Goal: Browse casually

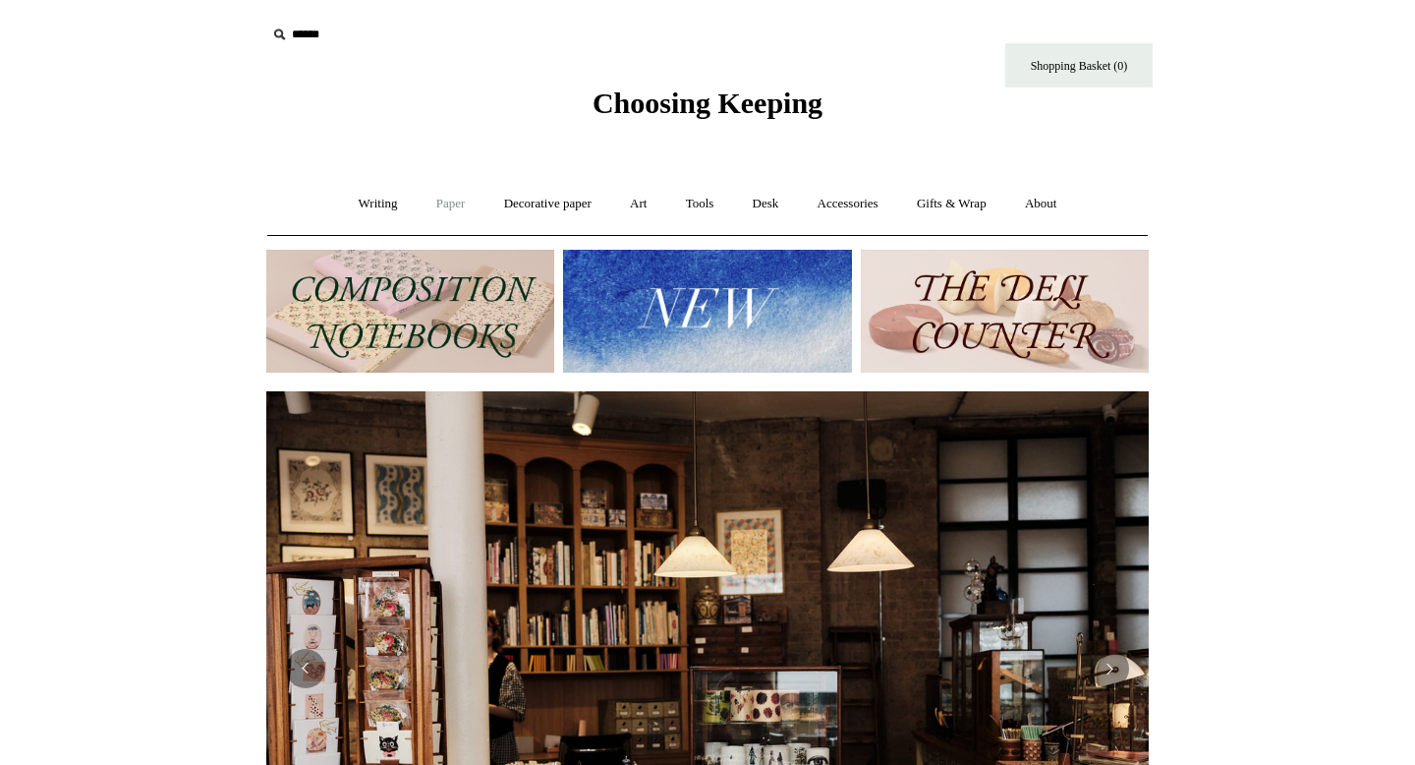
click at [429, 207] on link "Paper +" at bounding box center [451, 204] width 65 height 52
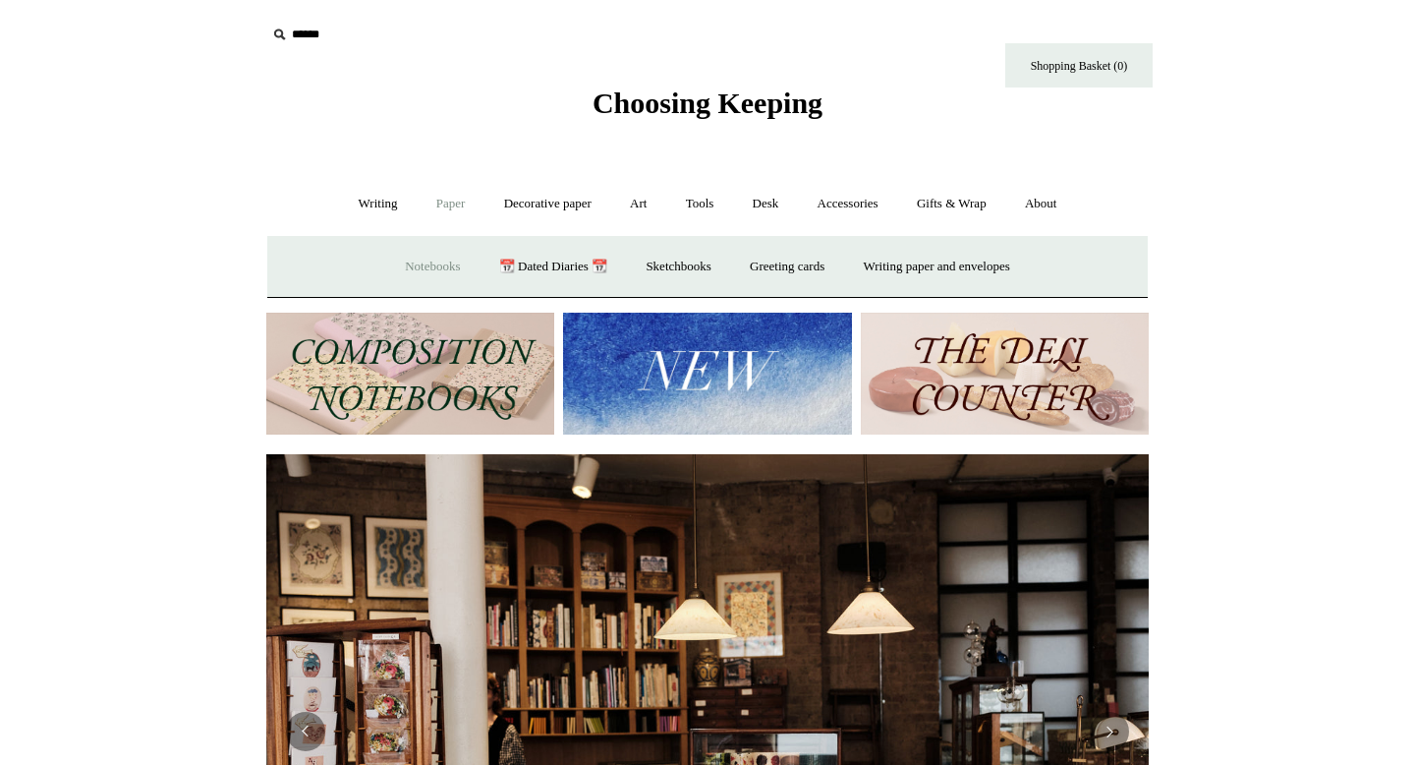
click at [443, 258] on link "Notebooks +" at bounding box center [432, 267] width 90 height 52
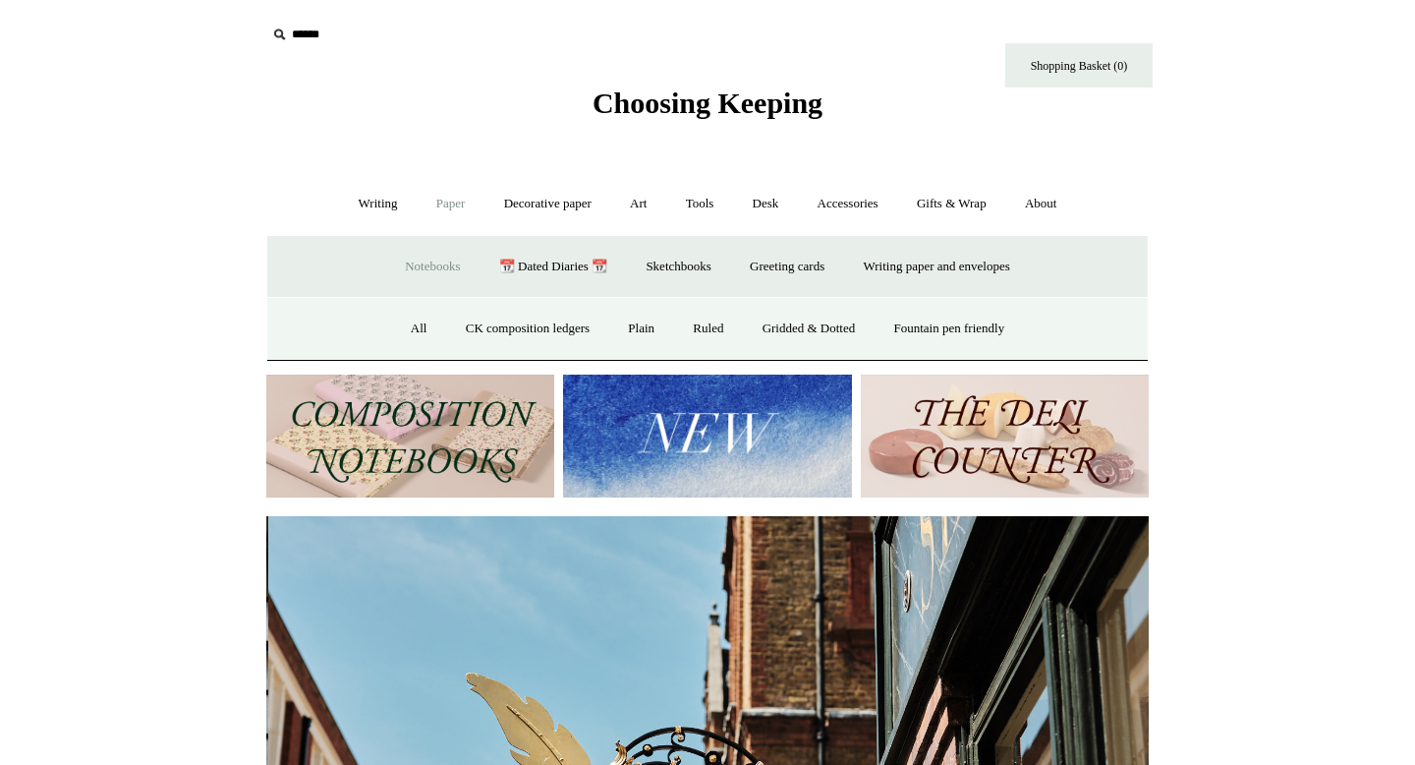
scroll to position [0, 883]
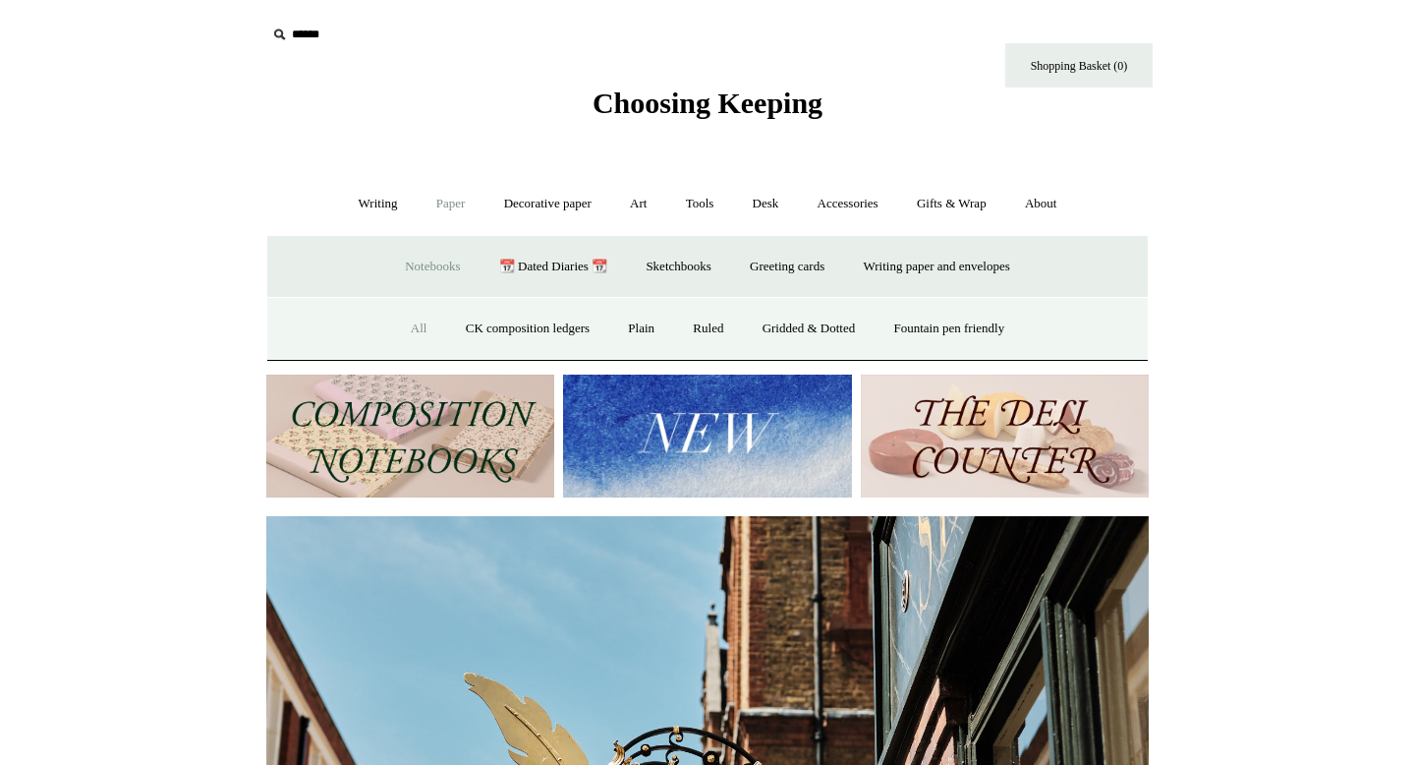
click at [396, 321] on link "All" at bounding box center [419, 329] width 52 height 52
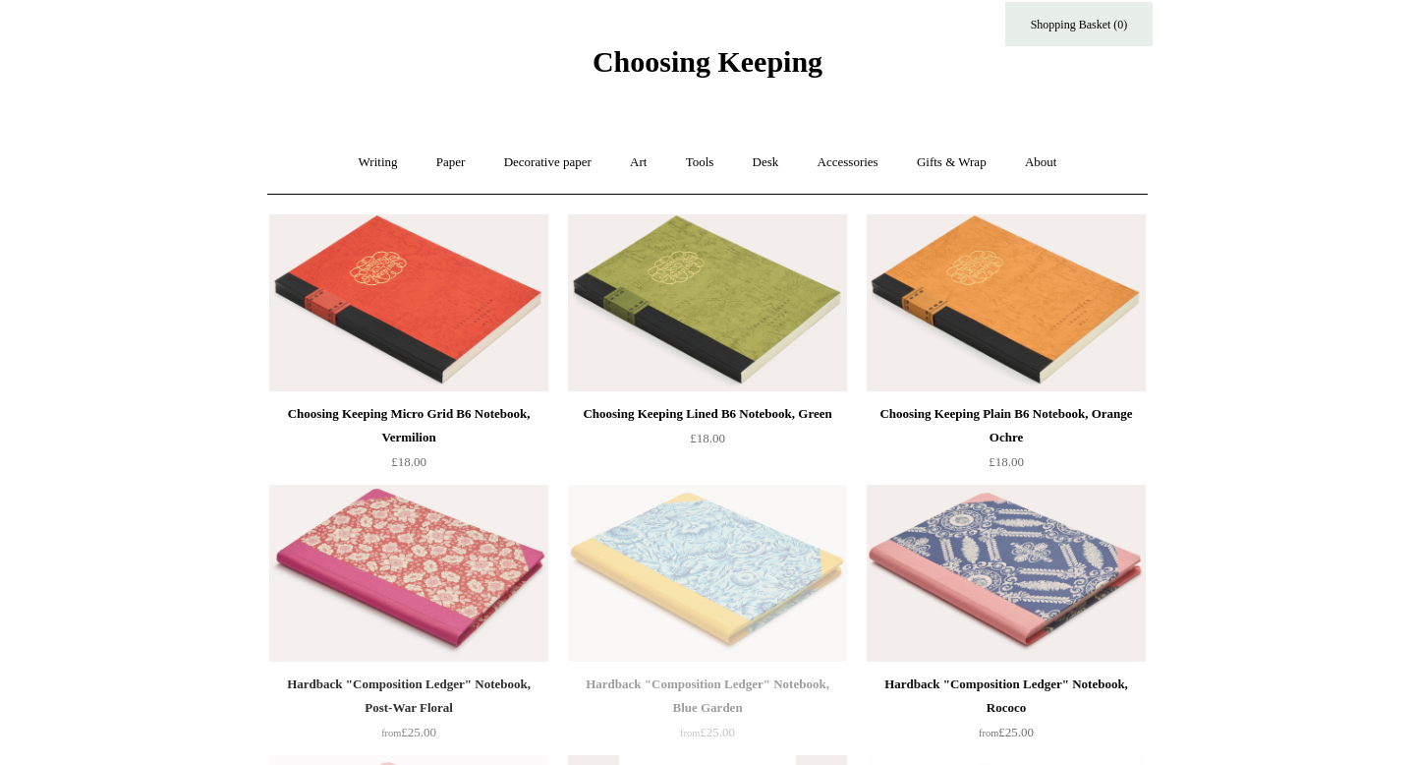
scroll to position [40, 0]
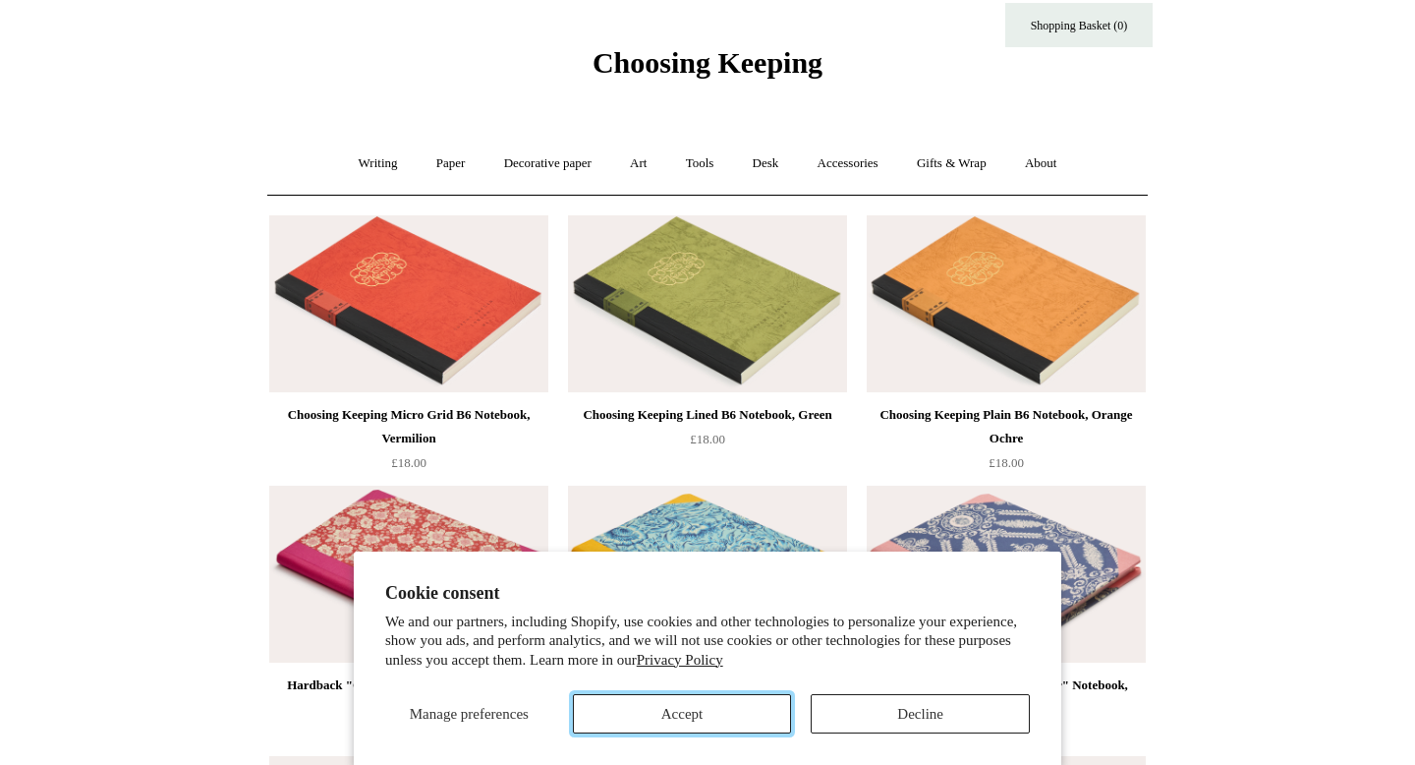
click at [721, 717] on button "Accept" at bounding box center [682, 713] width 219 height 39
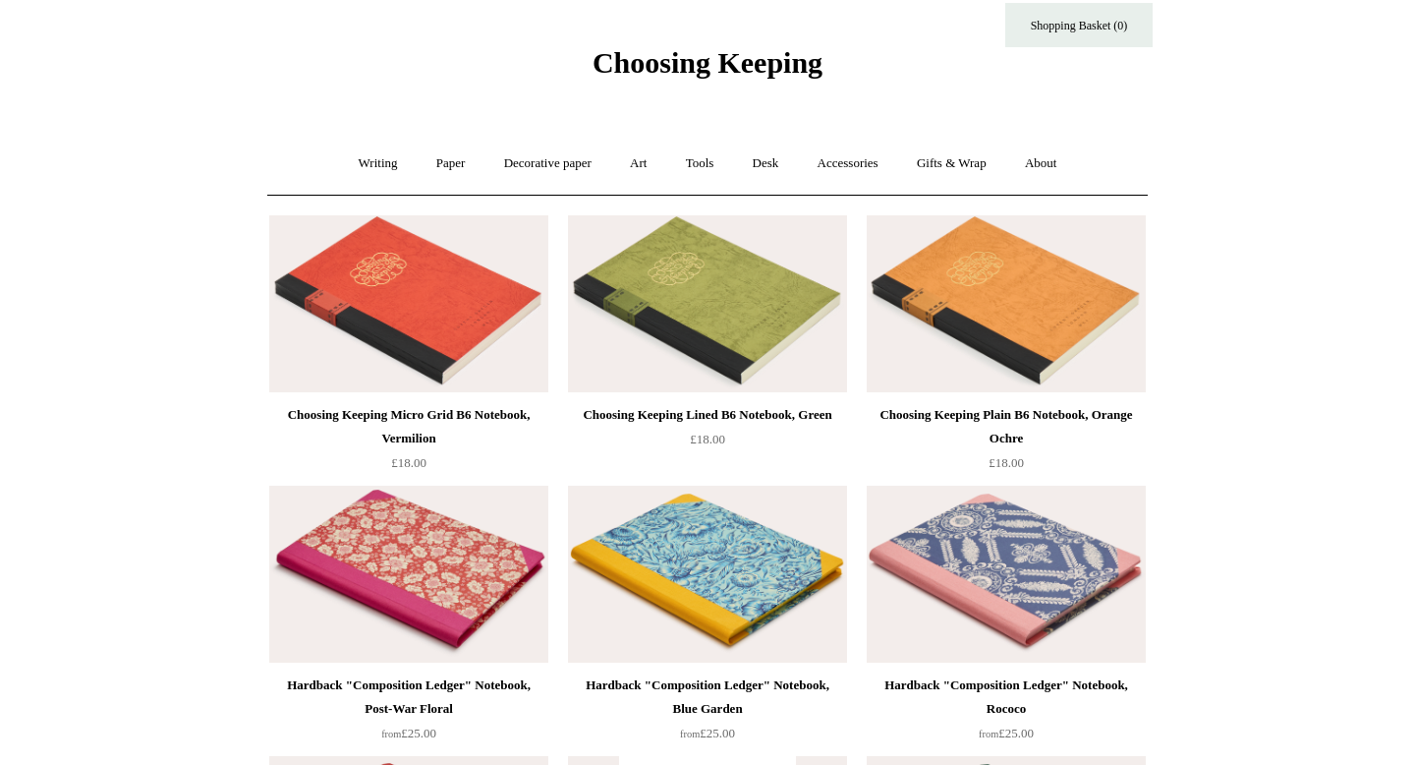
click at [733, 265] on img at bounding box center [707, 303] width 279 height 177
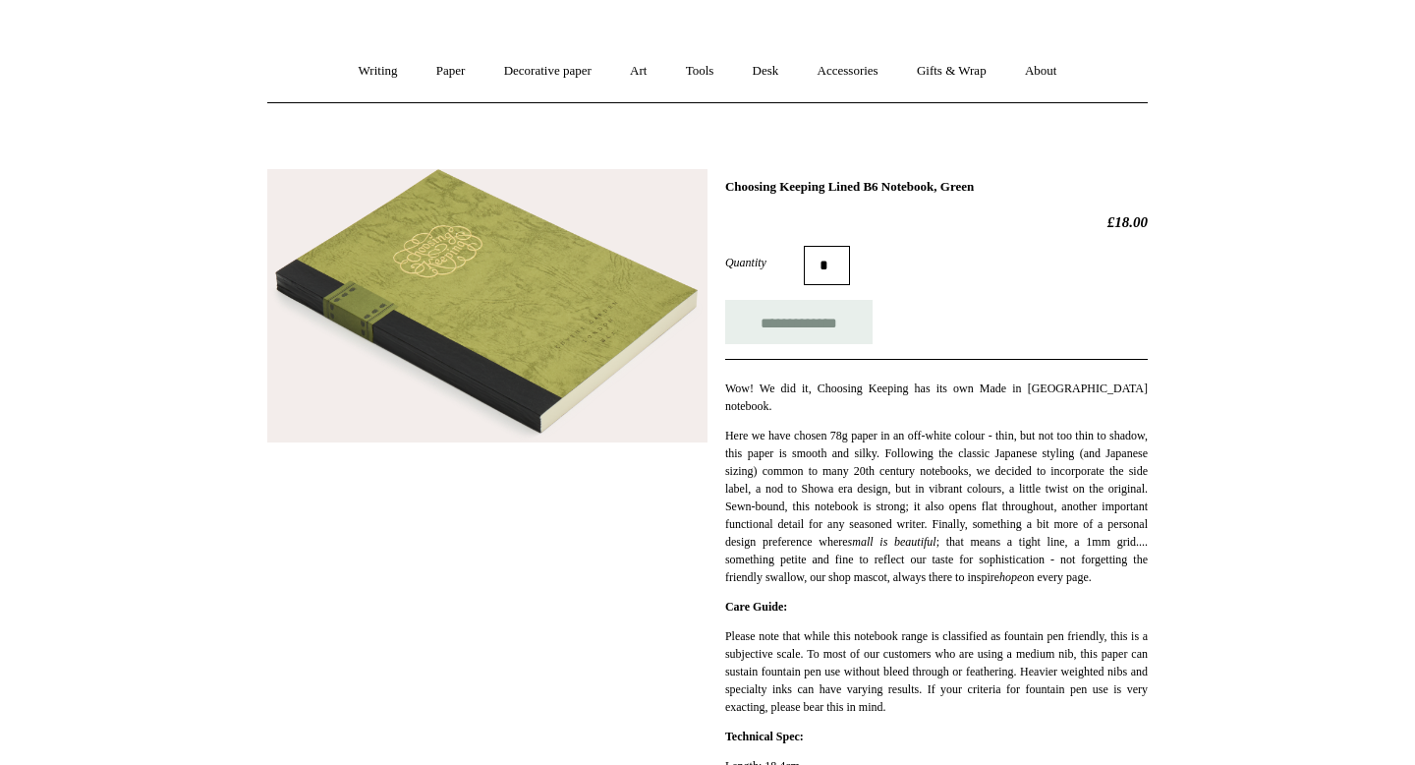
scroll to position [129, 0]
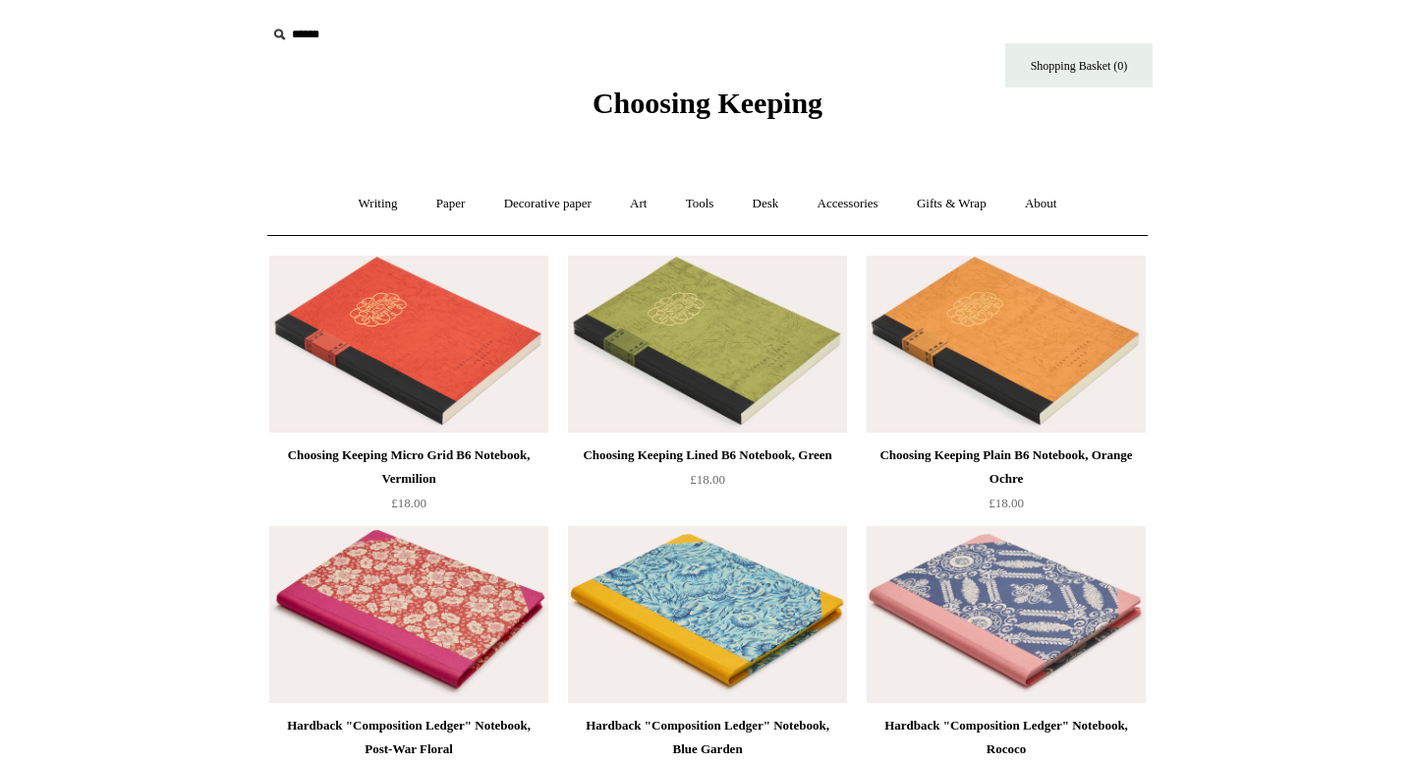
scroll to position [40, 0]
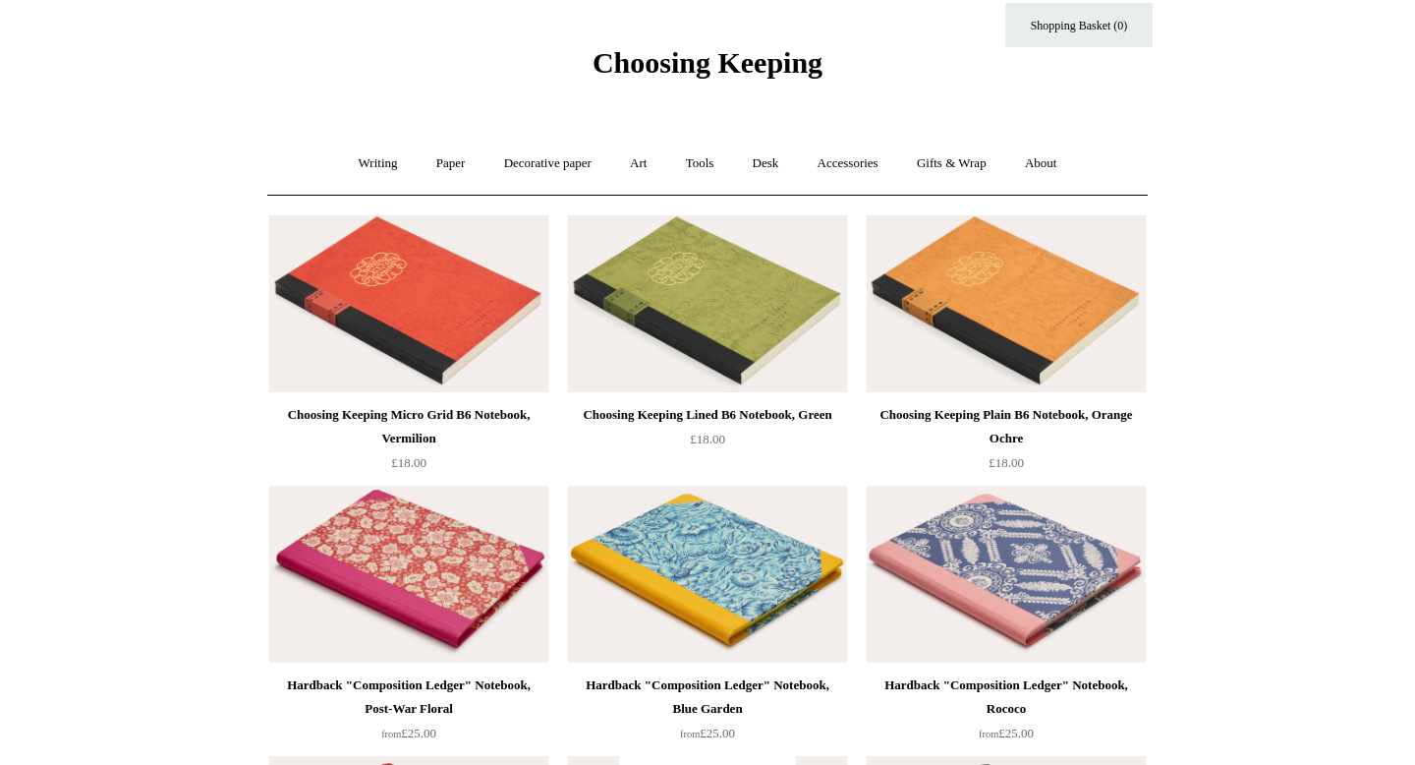
click at [401, 274] on img at bounding box center [408, 303] width 279 height 177
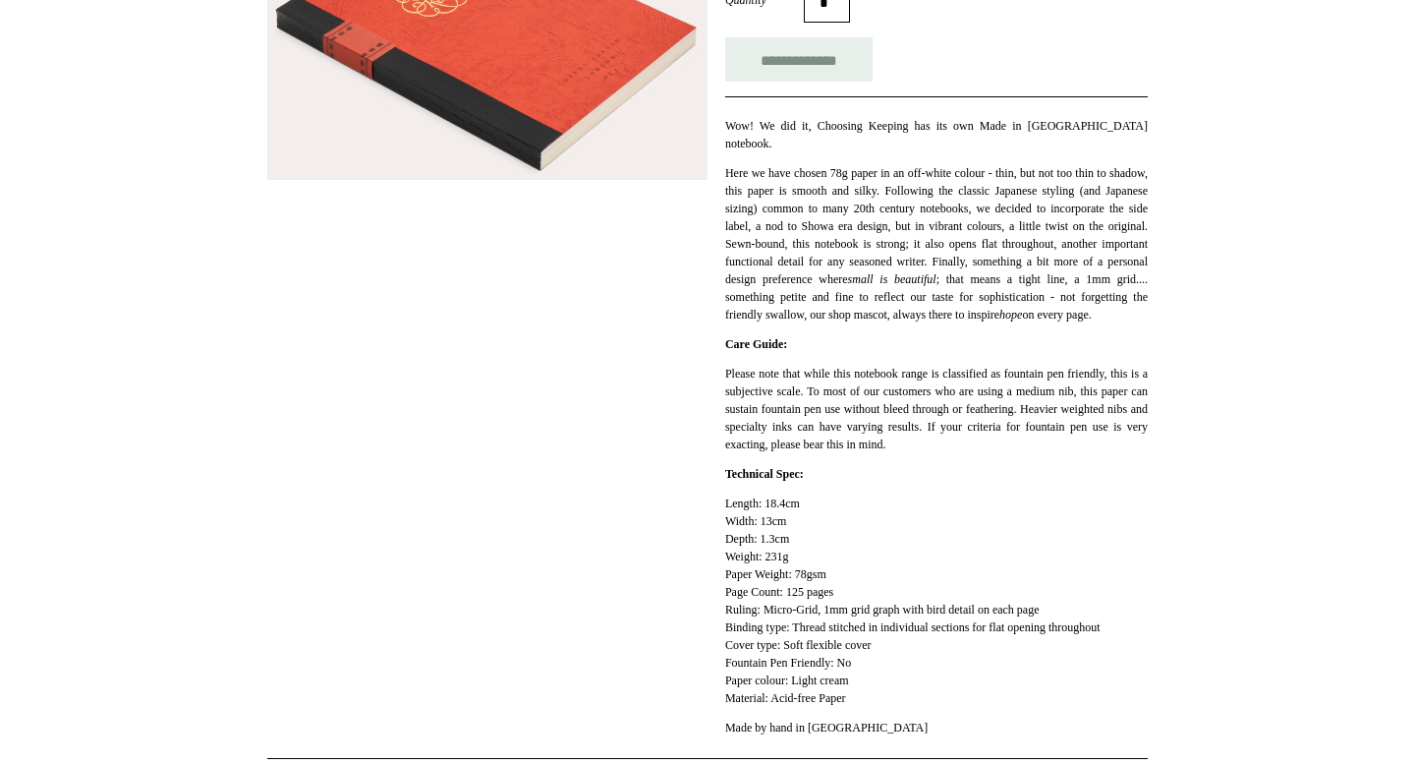
scroll to position [398, 0]
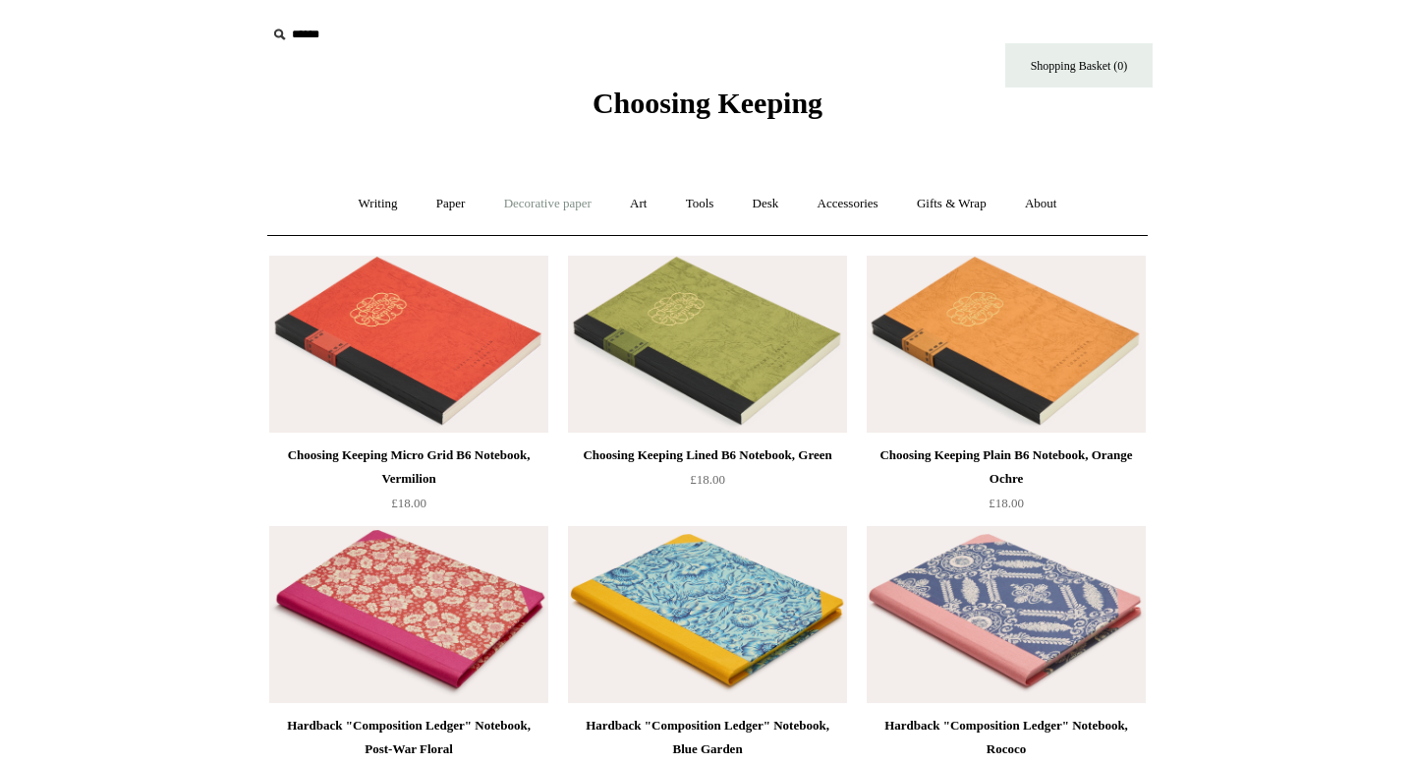
click at [563, 207] on link "Decorative paper +" at bounding box center [548, 204] width 123 height 52
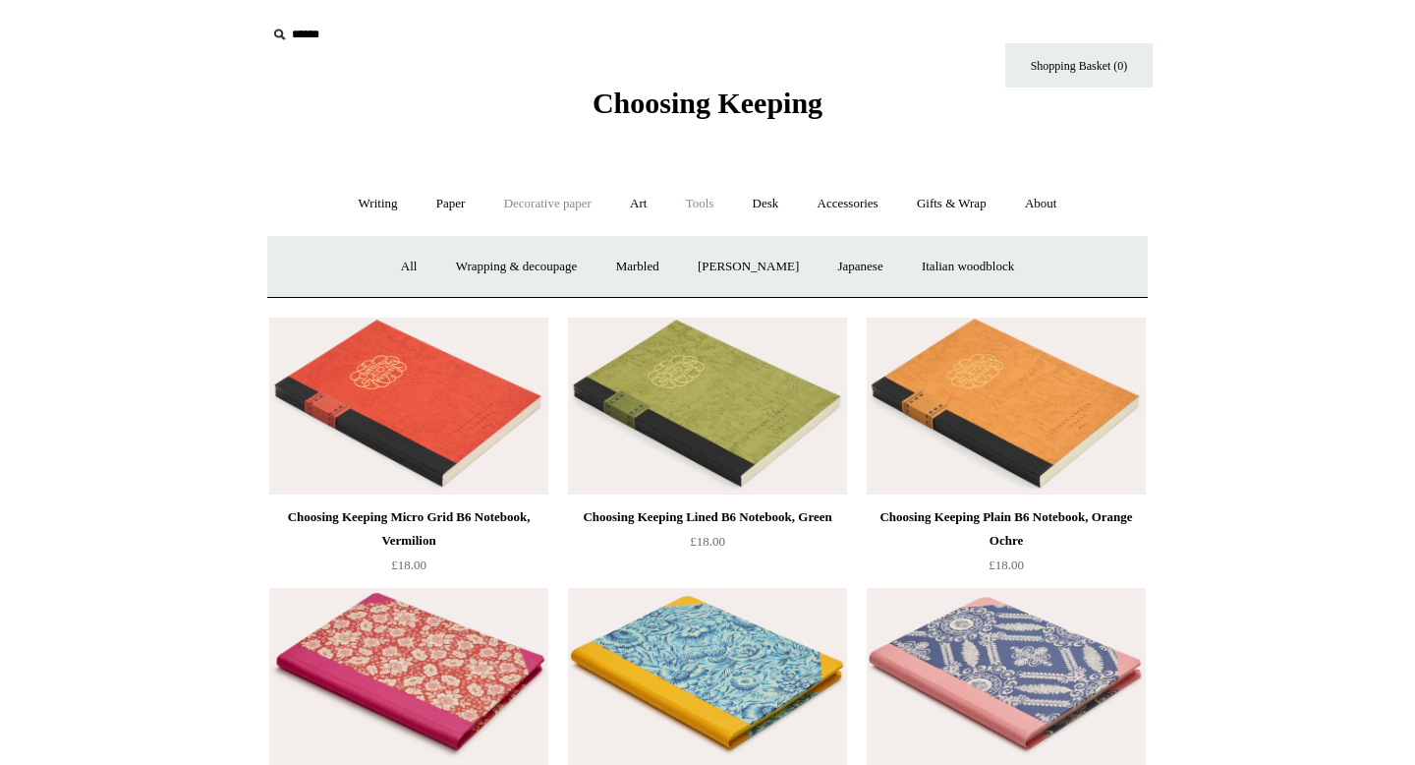
click at [709, 204] on link "Tools +" at bounding box center [700, 204] width 64 height 52
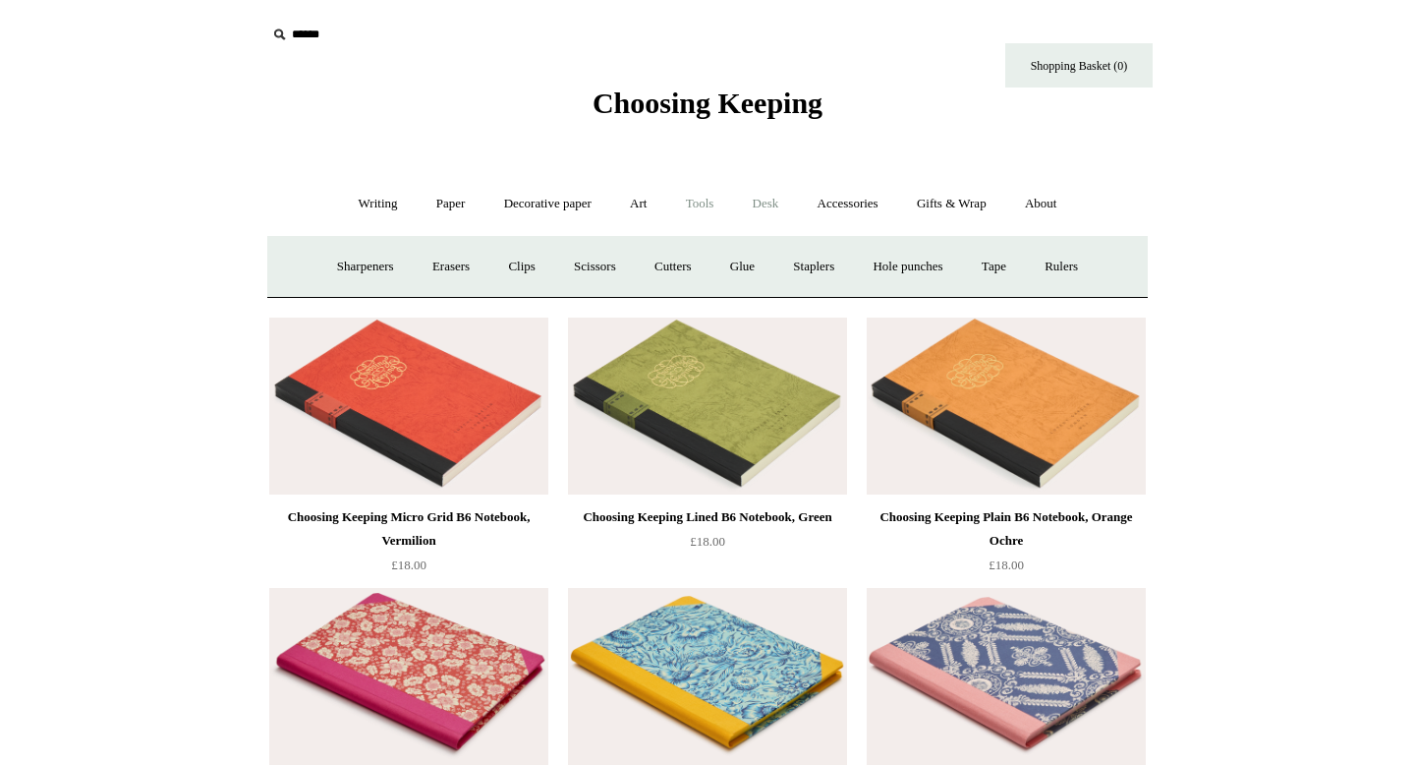
click at [776, 210] on link "Desk +" at bounding box center [766, 204] width 62 height 52
click at [464, 260] on link "Pen pots" at bounding box center [473, 267] width 79 height 52
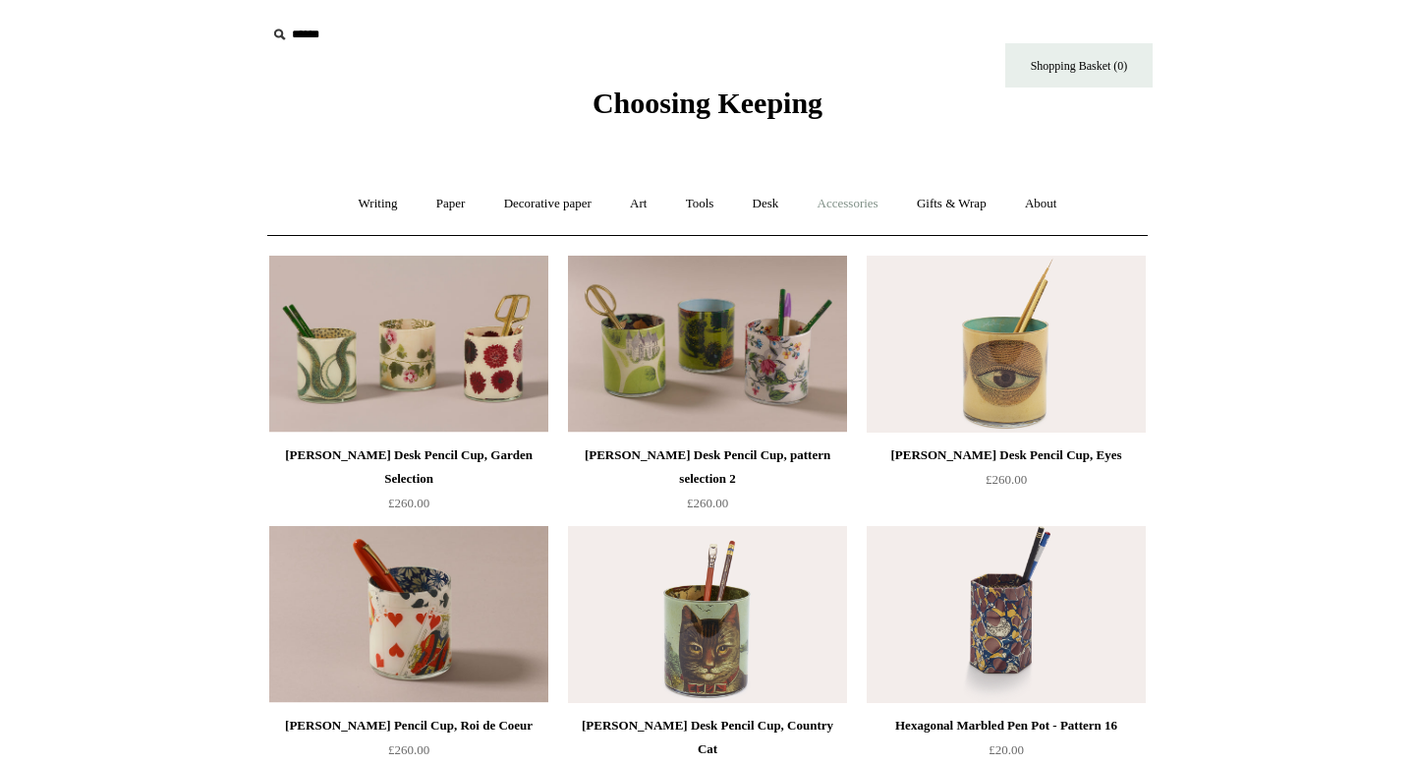
click at [834, 205] on link "Accessories +" at bounding box center [848, 204] width 96 height 52
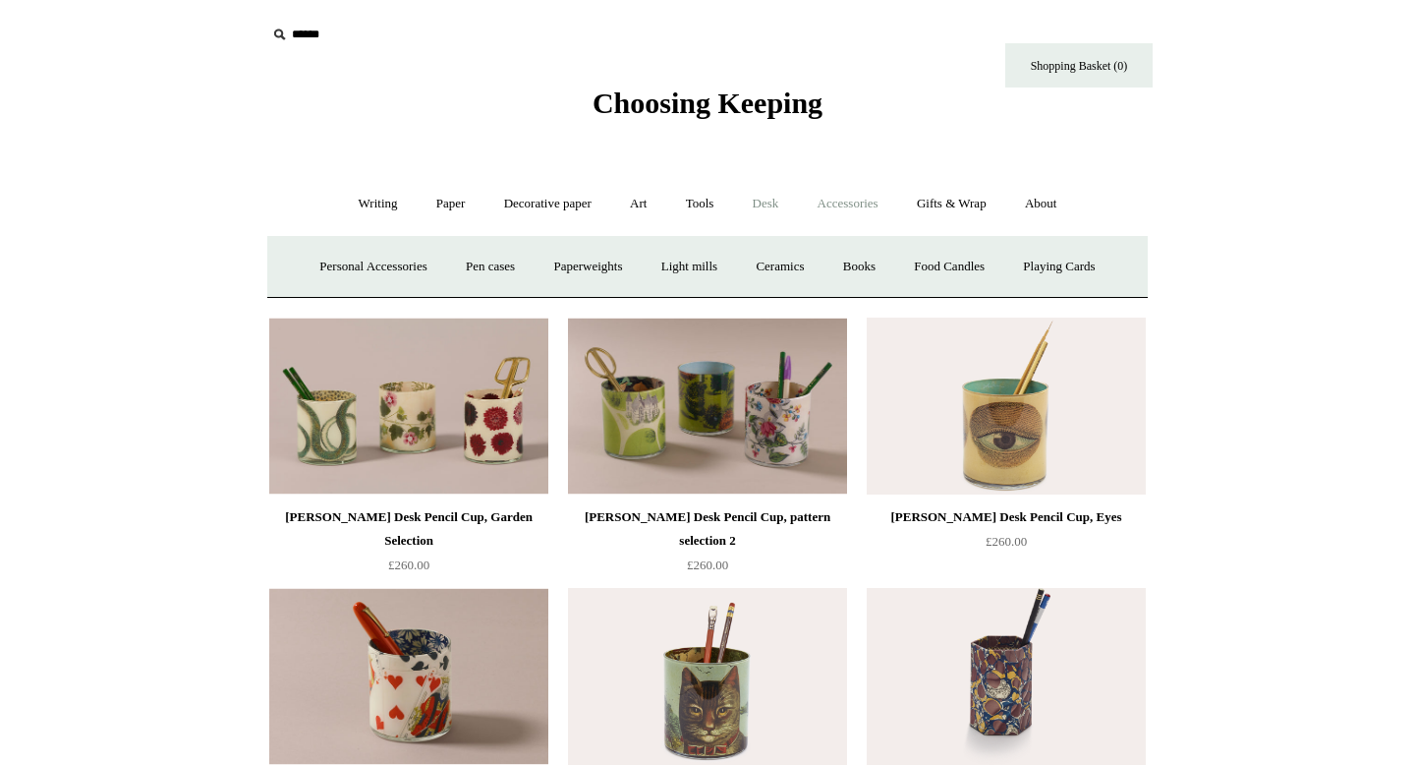
click at [773, 202] on link "Desk +" at bounding box center [766, 204] width 62 height 52
click at [581, 267] on link "Boxes & archiving" at bounding box center [583, 267] width 132 height 52
